Goal: Find specific fact: Find specific fact

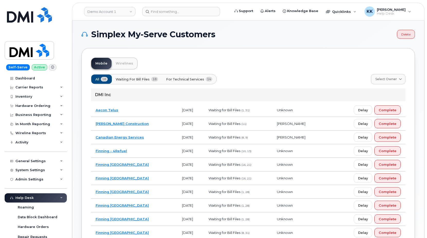
click at [155, 137] on td "Canadian Energy Services" at bounding box center [134, 138] width 86 height 14
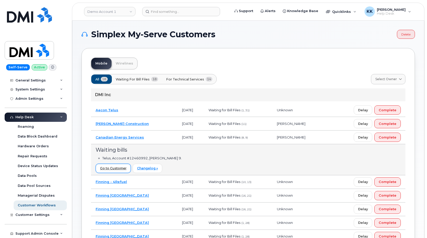
scroll to position [52, 0]
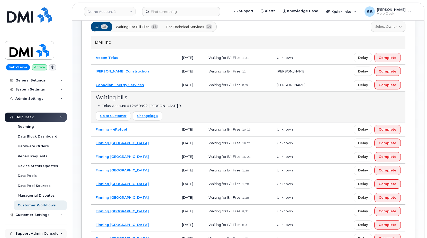
click at [39, 230] on div "Support Admin Console" at bounding box center [36, 233] width 62 height 9
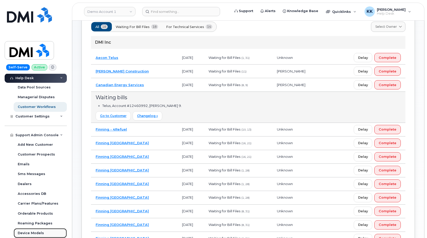
click at [38, 230] on link "Device Models" at bounding box center [40, 234] width 53 height 10
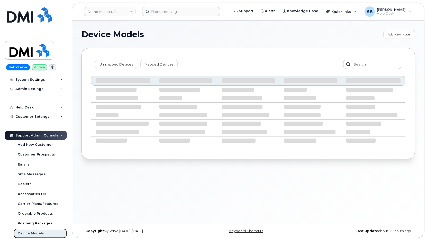
scroll to position [91, 0]
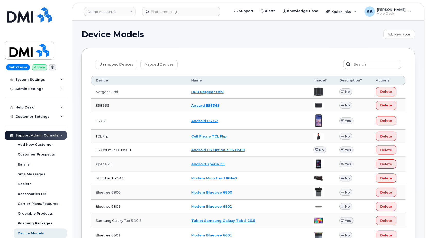
click at [113, 59] on div "Unmapped Devices Mapped Devices" at bounding box center [248, 64] width 315 height 13
click at [113, 60] on link "Unmapped Devices" at bounding box center [116, 64] width 42 height 9
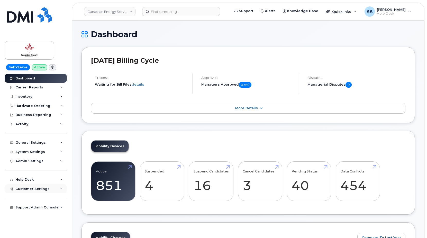
click at [37, 189] on span "Customer Settings" at bounding box center [32, 189] width 34 height 4
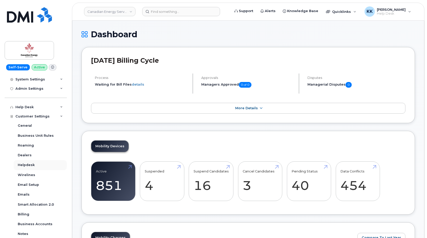
scroll to position [102, 0]
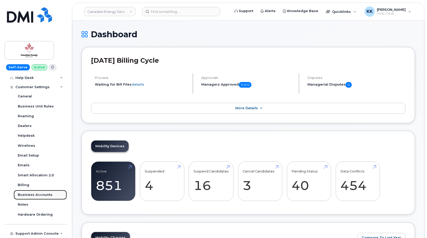
click at [37, 195] on div "Business Accounts" at bounding box center [35, 195] width 35 height 5
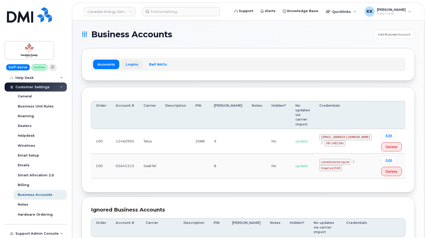
click at [131, 64] on link "Logins" at bounding box center [131, 64] width 21 height 9
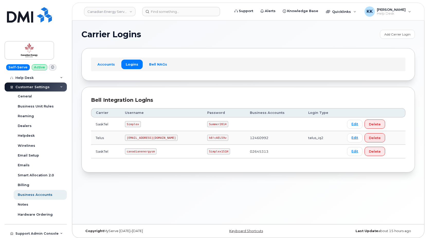
click at [144, 136] on code "SimplexTelusIQ@ceslp.ca" at bounding box center [151, 138] width 53 height 6
click at [214, 139] on code "h8!cAEL59v" at bounding box center [217, 138] width 21 height 6
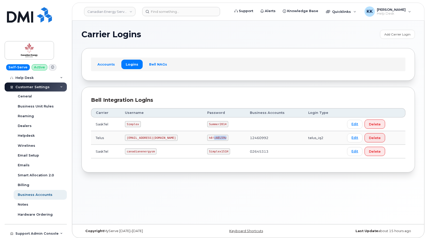
click at [212, 137] on code "h8!cAEL59v" at bounding box center [217, 138] width 21 height 6
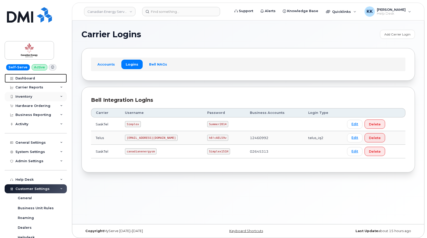
click at [33, 76] on div "Dashboard" at bounding box center [25, 78] width 20 height 4
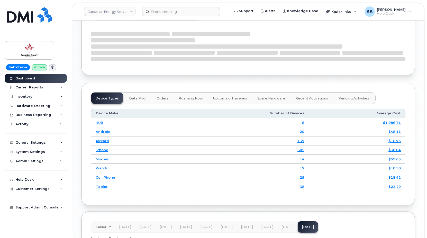
scroll to position [673, 0]
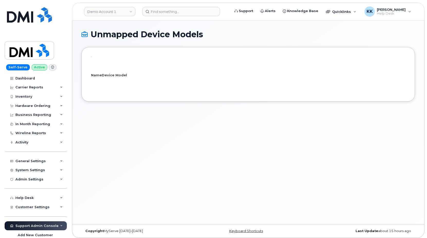
select select "25"
